Goal: Task Accomplishment & Management: Manage account settings

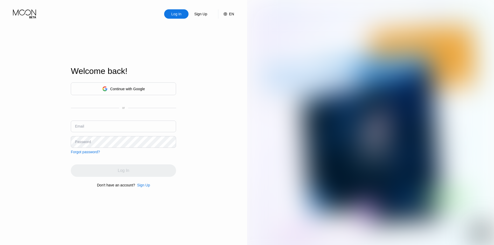
type input "[EMAIL_ADDRESS][PERSON_NAME][DOMAIN_NAME]"
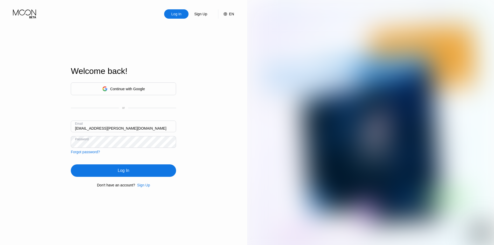
click at [106, 169] on div "Log In" at bounding box center [123, 170] width 105 height 12
click at [113, 169] on div "Log In" at bounding box center [123, 170] width 105 height 12
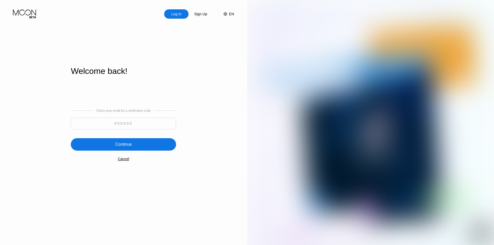
click at [141, 123] on input at bounding box center [123, 124] width 105 height 12
click at [228, 16] on div "EN" at bounding box center [229, 13] width 10 height 9
click at [205, 40] on div "Select an item" at bounding box center [198, 40] width 36 height 4
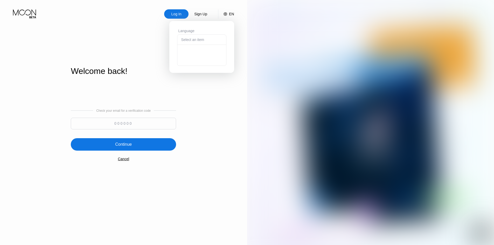
click at [205, 40] on div "Select an item" at bounding box center [198, 40] width 36 height 4
click at [212, 29] on div "Language" at bounding box center [201, 31] width 49 height 4
click at [232, 15] on div "EN" at bounding box center [231, 14] width 5 height 4
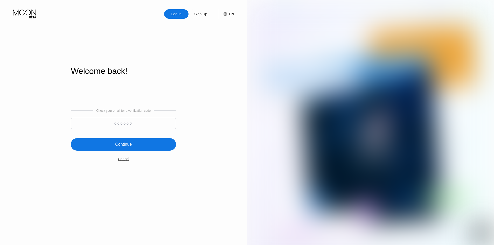
click at [141, 128] on input at bounding box center [123, 124] width 105 height 12
click at [244, 84] on img at bounding box center [370, 135] width 247 height 270
click at [138, 127] on input at bounding box center [123, 124] width 105 height 12
paste input "672554"
type input "672554"
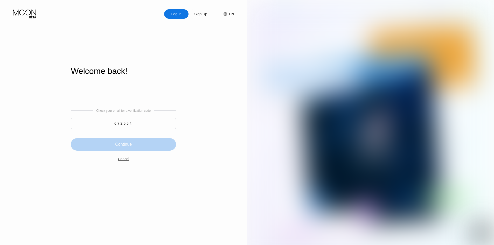
click at [141, 148] on div "Continue" at bounding box center [123, 144] width 105 height 12
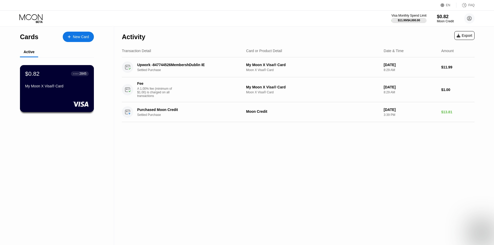
click at [72, 77] on div "● ● ● ● 2845" at bounding box center [80, 73] width 18 height 7
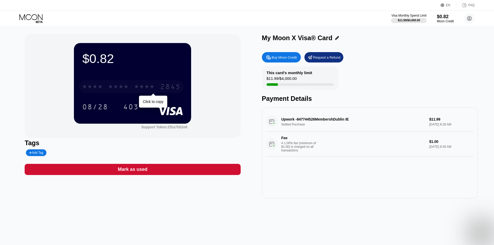
click at [109, 86] on div "* * * *" at bounding box center [118, 87] width 21 height 8
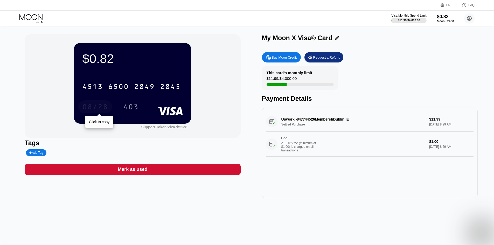
click at [98, 108] on div "08/28" at bounding box center [95, 108] width 26 height 8
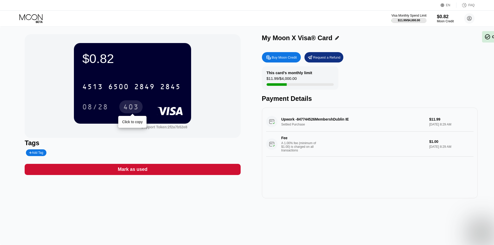
click at [136, 110] on div "403" at bounding box center [131, 108] width 16 height 8
